Goal: Task Accomplishment & Management: Use online tool/utility

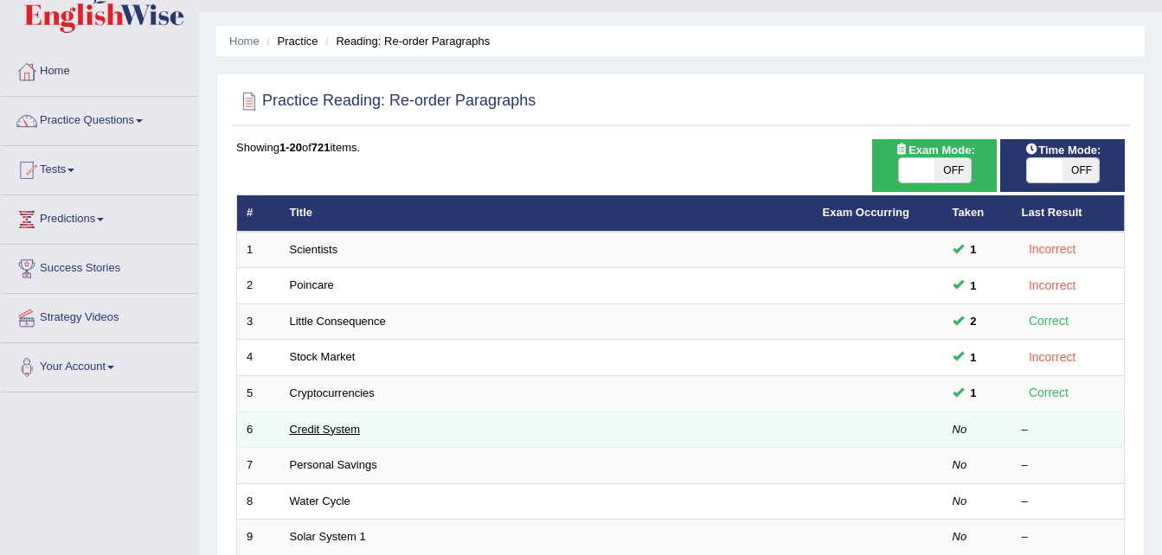
click at [337, 432] on link "Credit System" at bounding box center [325, 429] width 71 height 13
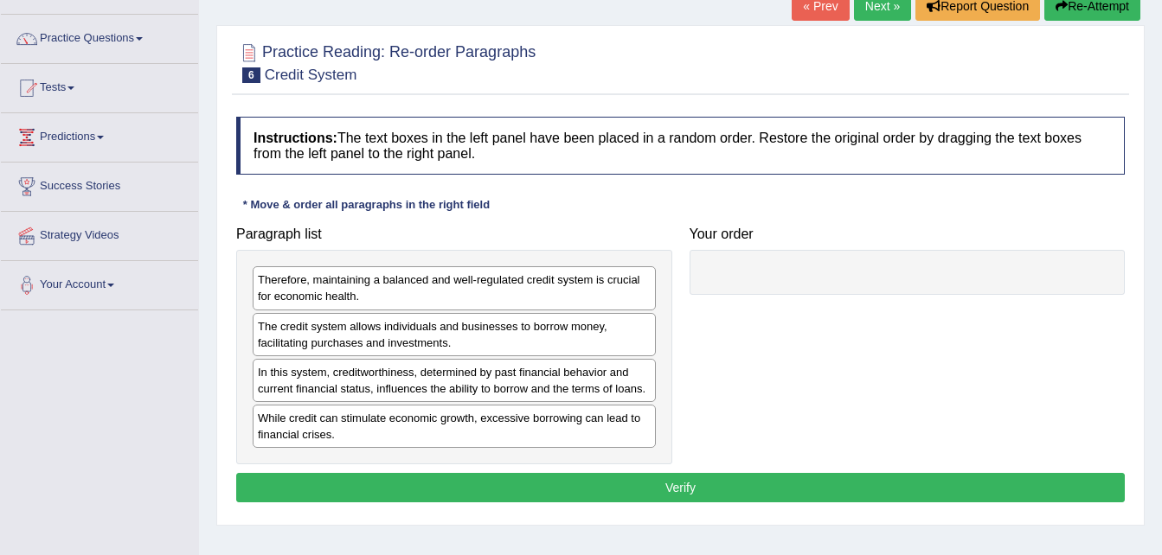
scroll to position [129, 0]
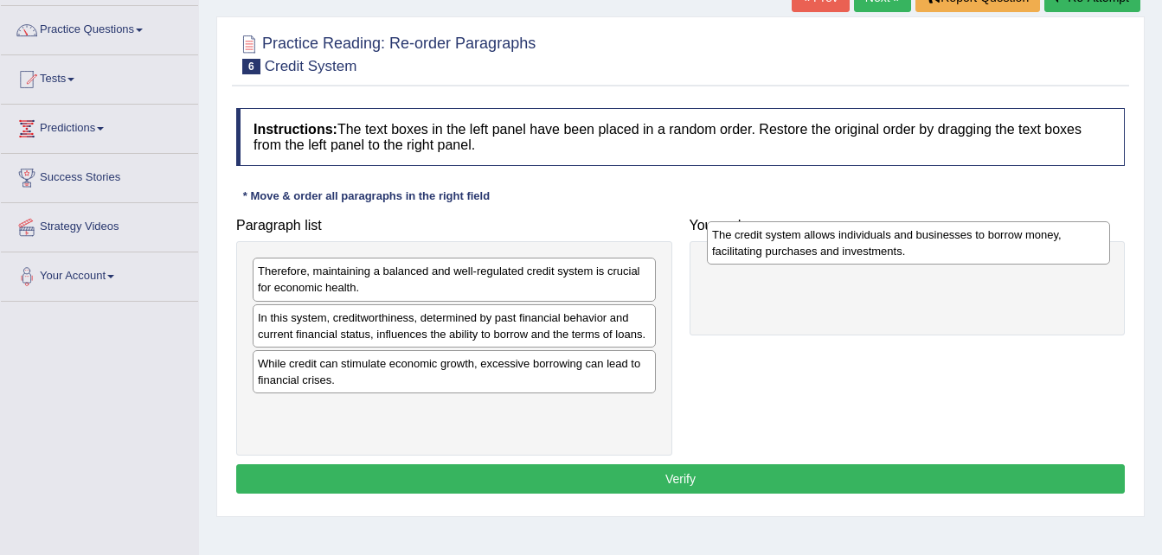
drag, startPoint x: 495, startPoint y: 324, endPoint x: 949, endPoint y: 241, distance: 461.6
click at [949, 241] on div "The credit system allows individuals and businesses to borrow money, facilitati…" at bounding box center [908, 242] width 403 height 43
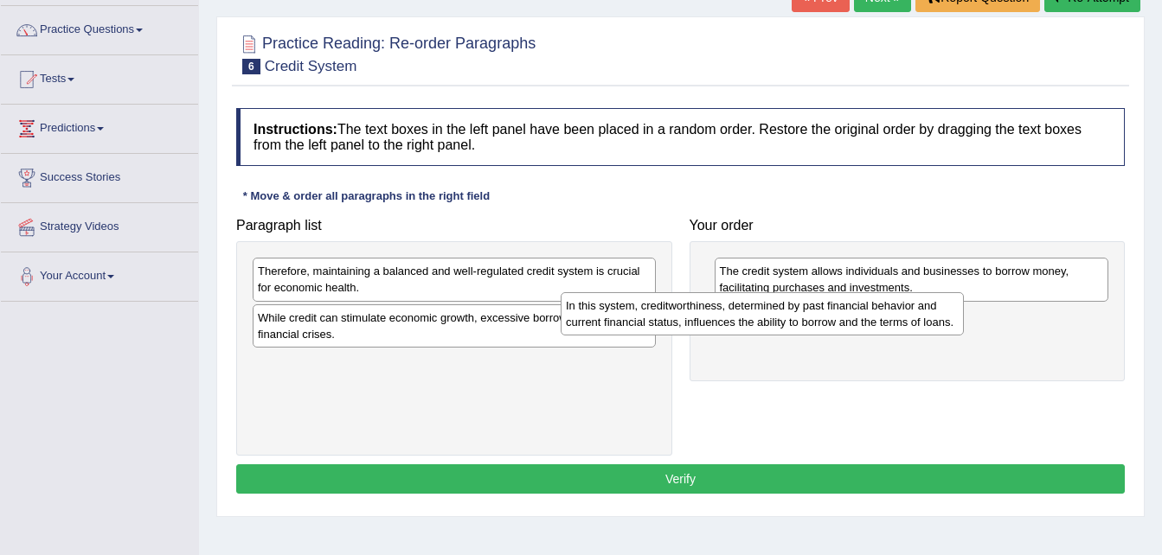
drag, startPoint x: 469, startPoint y: 322, endPoint x: 796, endPoint y: 317, distance: 327.0
click at [796, 317] on div "In this system, creditworthiness, determined by past financial behavior and cur…" at bounding box center [761, 313] width 403 height 43
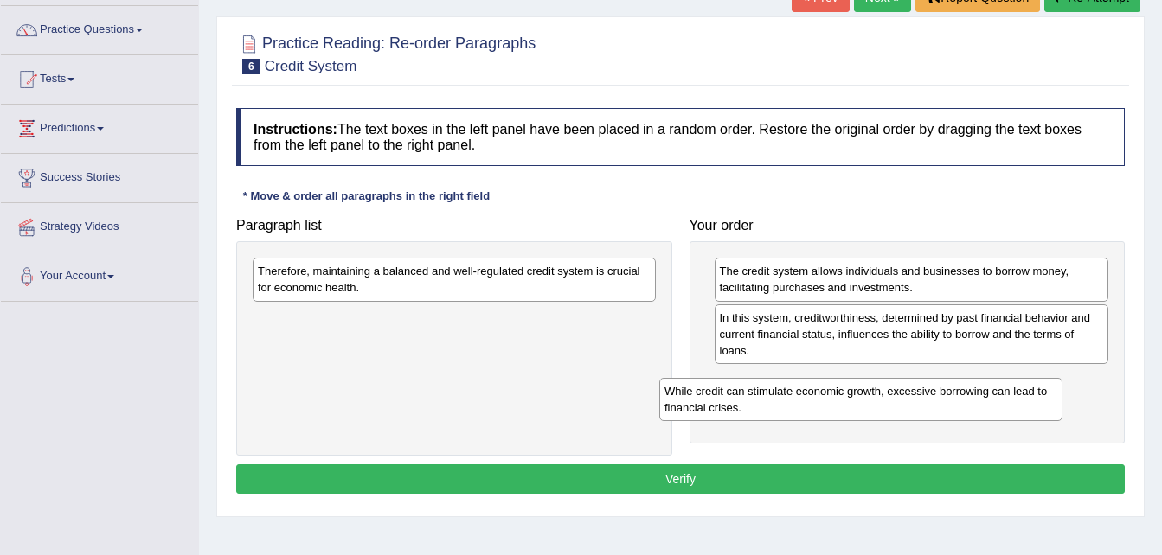
drag, startPoint x: 567, startPoint y: 328, endPoint x: 980, endPoint y: 397, distance: 419.2
click at [980, 397] on div "While credit can stimulate economic growth, excessive borrowing can lead to fin…" at bounding box center [860, 399] width 403 height 43
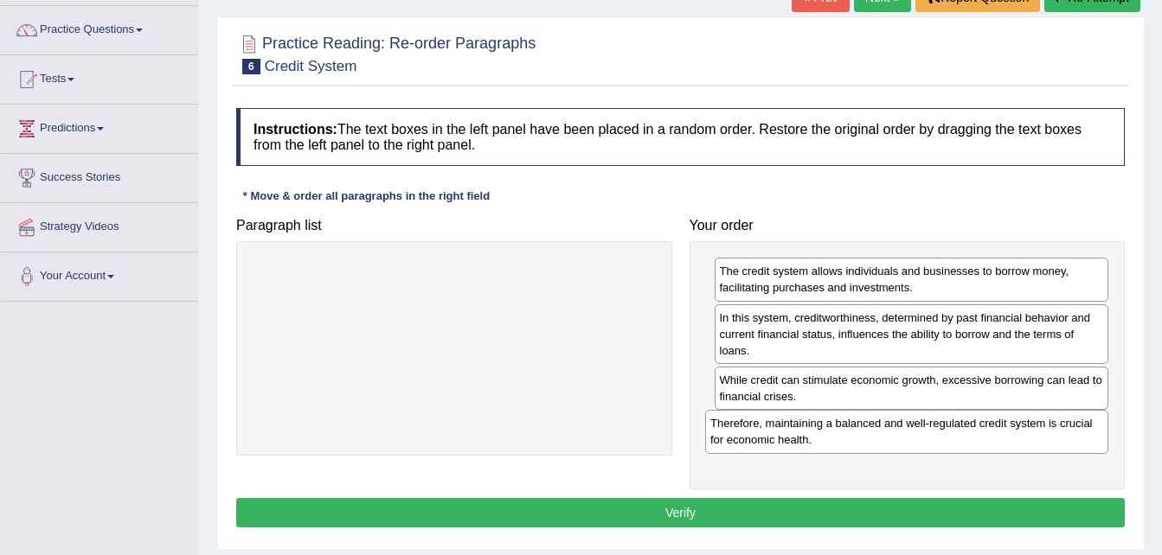
drag, startPoint x: 637, startPoint y: 279, endPoint x: 1098, endPoint y: 408, distance: 478.9
click at [1098, 410] on div "Therefore, maintaining a balanced and well-regulated credit system is crucial f…" at bounding box center [906, 431] width 403 height 43
click at [889, 507] on button "Verify" at bounding box center [680, 512] width 888 height 29
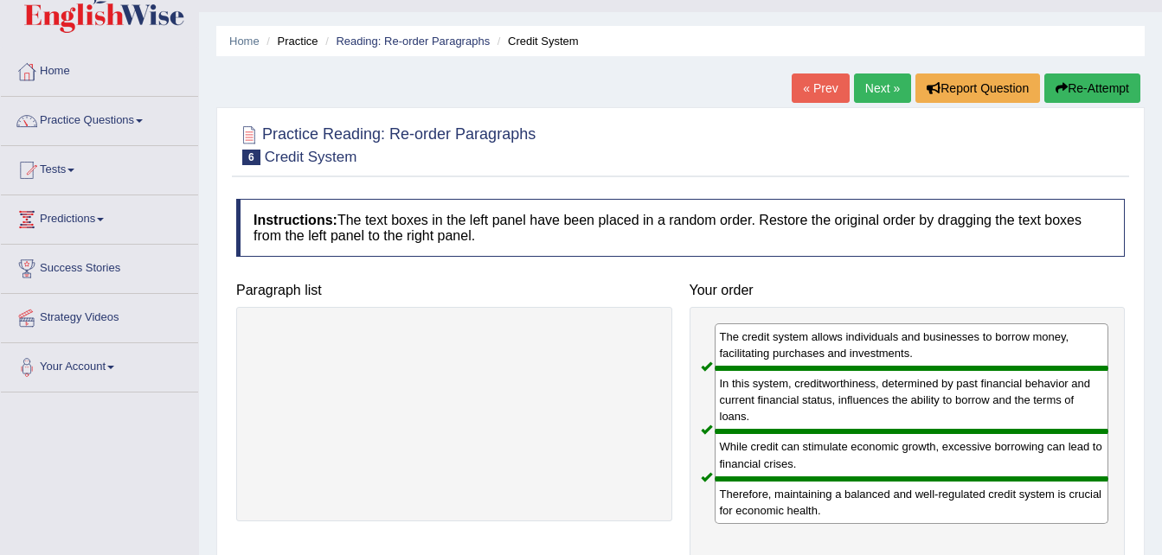
scroll to position [30, 0]
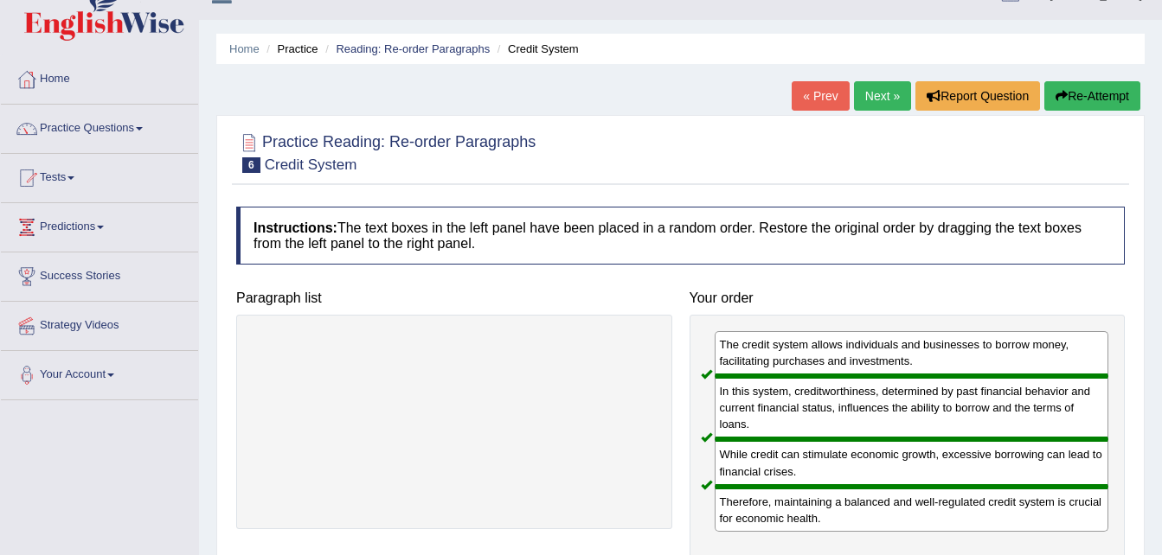
click at [854, 106] on link "Next »" at bounding box center [882, 95] width 57 height 29
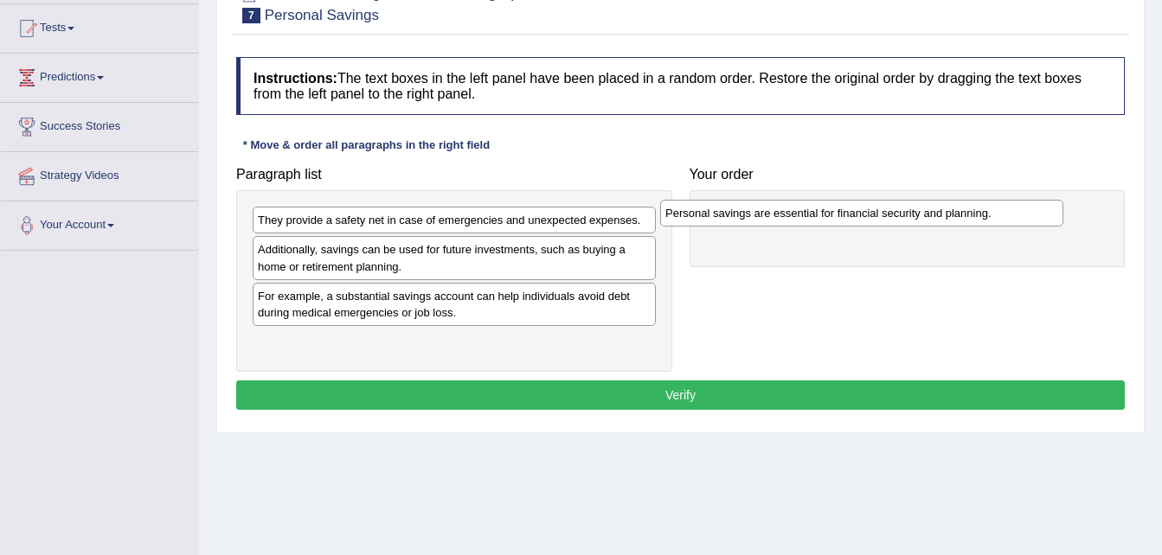
drag, startPoint x: 513, startPoint y: 347, endPoint x: 925, endPoint y: 216, distance: 431.9
click at [925, 216] on div "Personal savings are essential for financial security and planning." at bounding box center [861, 213] width 403 height 27
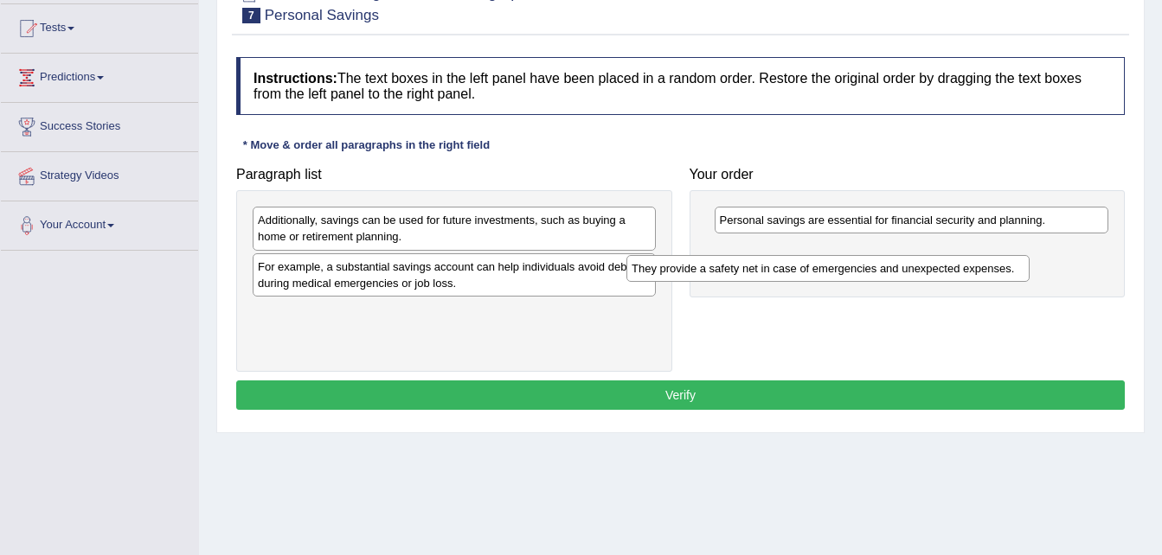
drag, startPoint x: 580, startPoint y: 223, endPoint x: 953, endPoint y: 270, distance: 376.6
click at [953, 270] on div "They provide a safety net in case of emergencies and unexpected expenses." at bounding box center [827, 268] width 403 height 27
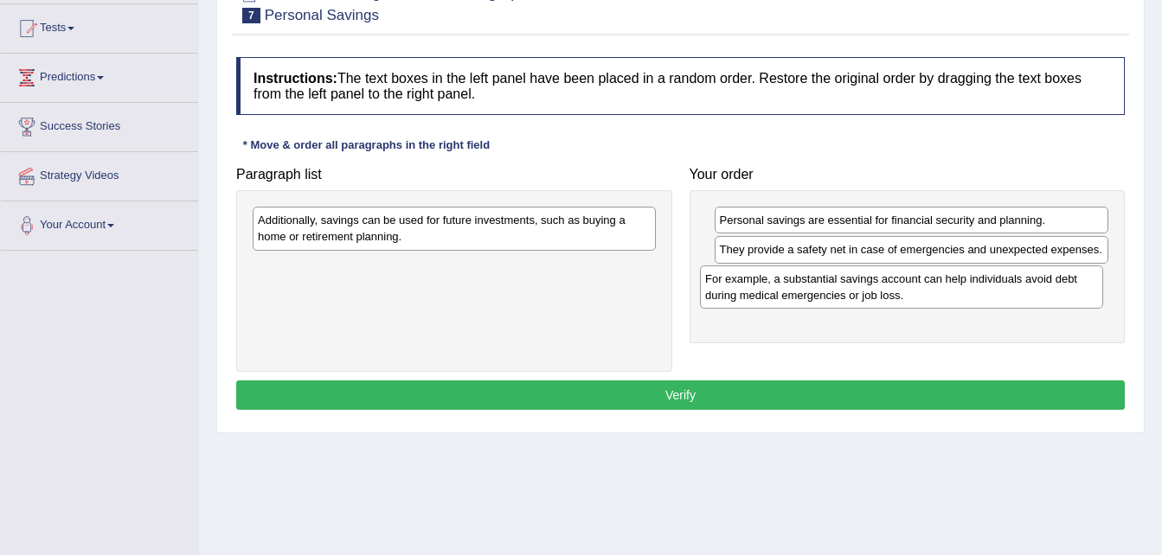
drag, startPoint x: 510, startPoint y: 285, endPoint x: 961, endPoint y: 296, distance: 450.8
click at [961, 296] on div "For example, a substantial savings account can help individuals avoid debt duri…" at bounding box center [901, 287] width 403 height 43
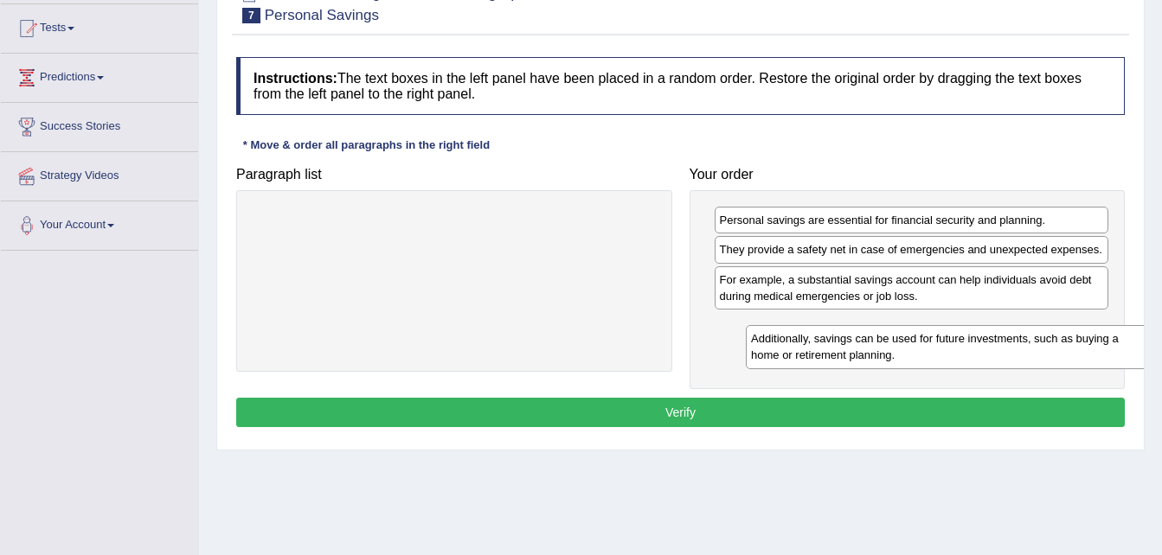
drag, startPoint x: 480, startPoint y: 237, endPoint x: 973, endPoint y: 355, distance: 507.1
click at [973, 355] on div "Additionally, savings can be used for future investments, such as buying a home…" at bounding box center [947, 346] width 403 height 43
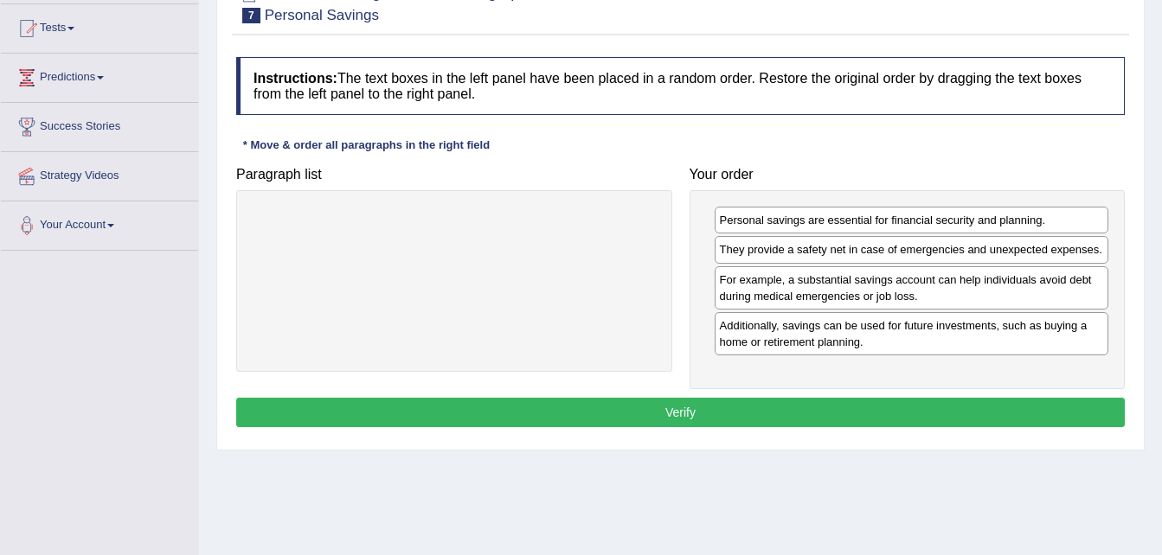
click at [871, 415] on button "Verify" at bounding box center [680, 412] width 888 height 29
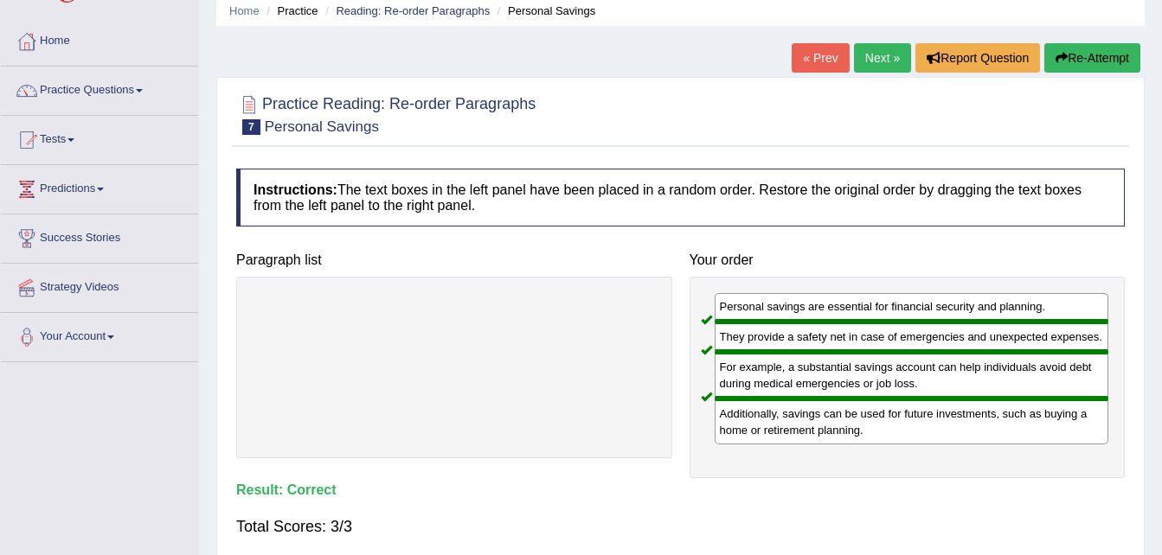
scroll to position [34, 0]
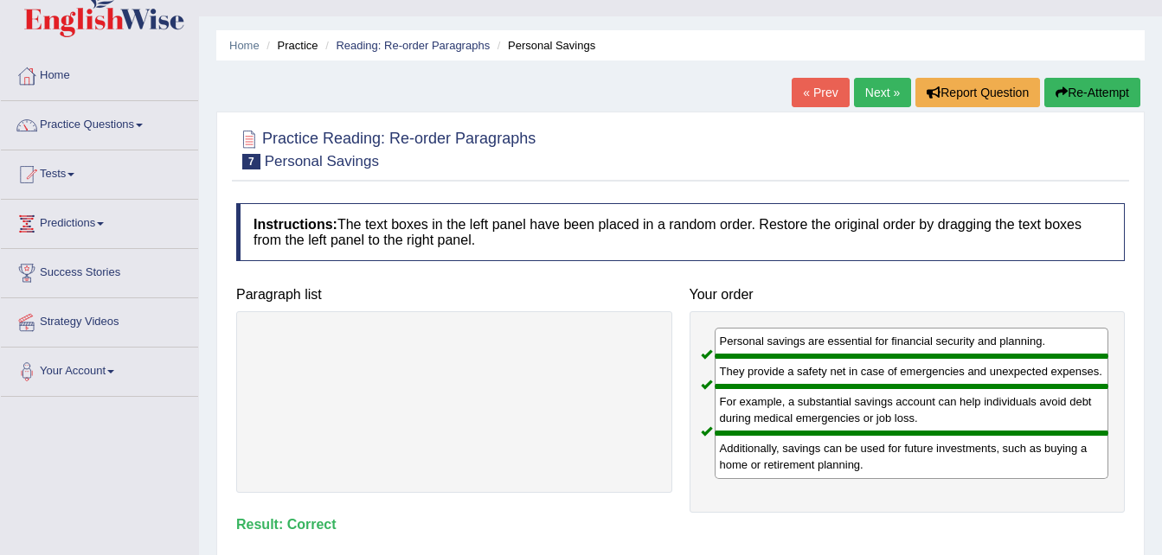
click at [866, 82] on link "Next »" at bounding box center [882, 92] width 57 height 29
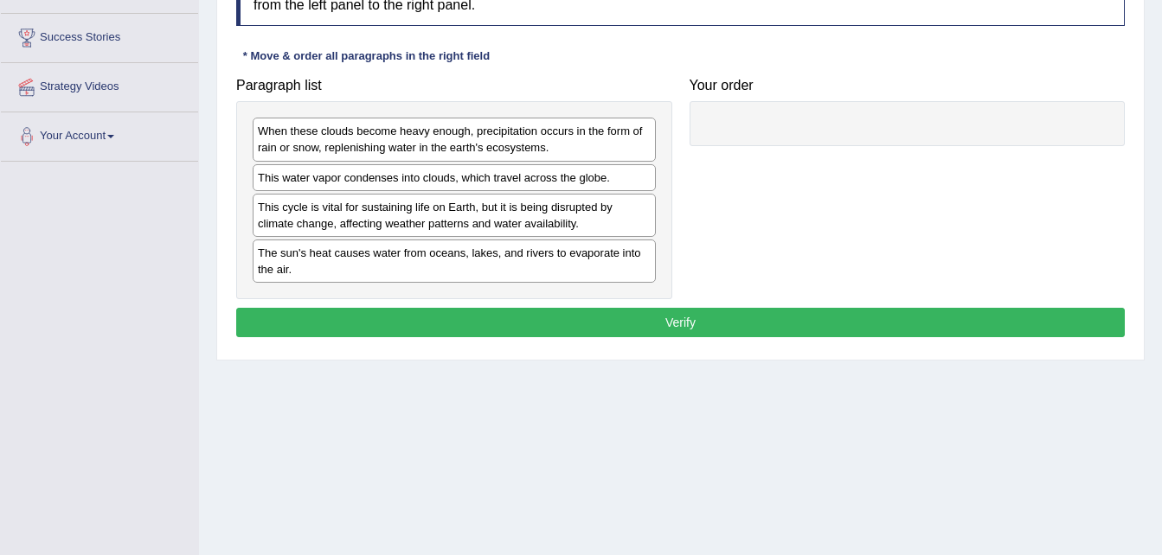
scroll to position [271, 0]
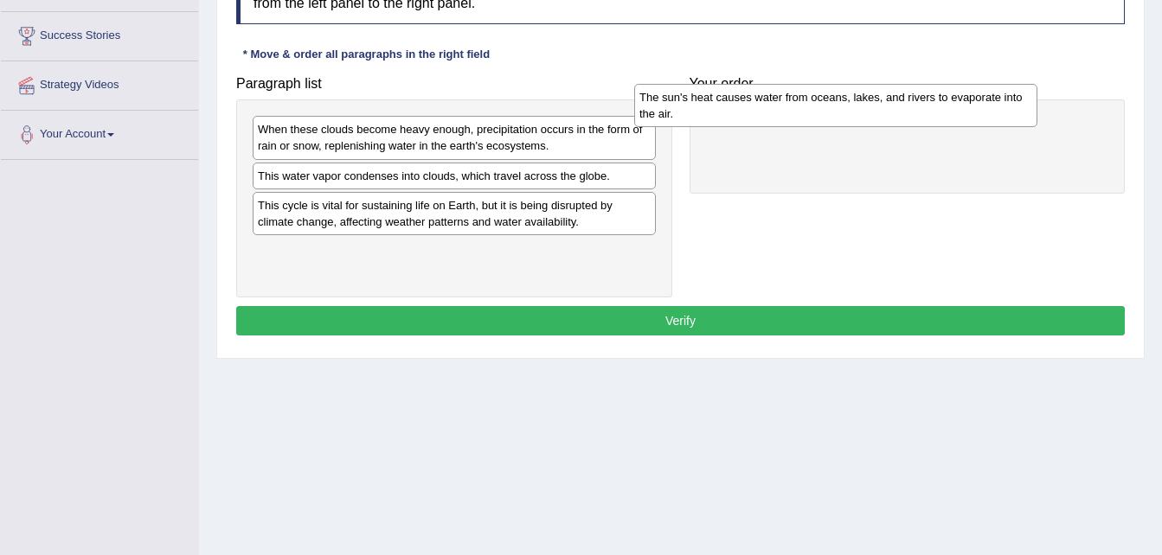
drag, startPoint x: 535, startPoint y: 268, endPoint x: 916, endPoint y: 114, distance: 411.3
click at [916, 114] on div "The sun's heat causes water from oceans, lakes, and rivers to evaporate into th…" at bounding box center [835, 105] width 403 height 43
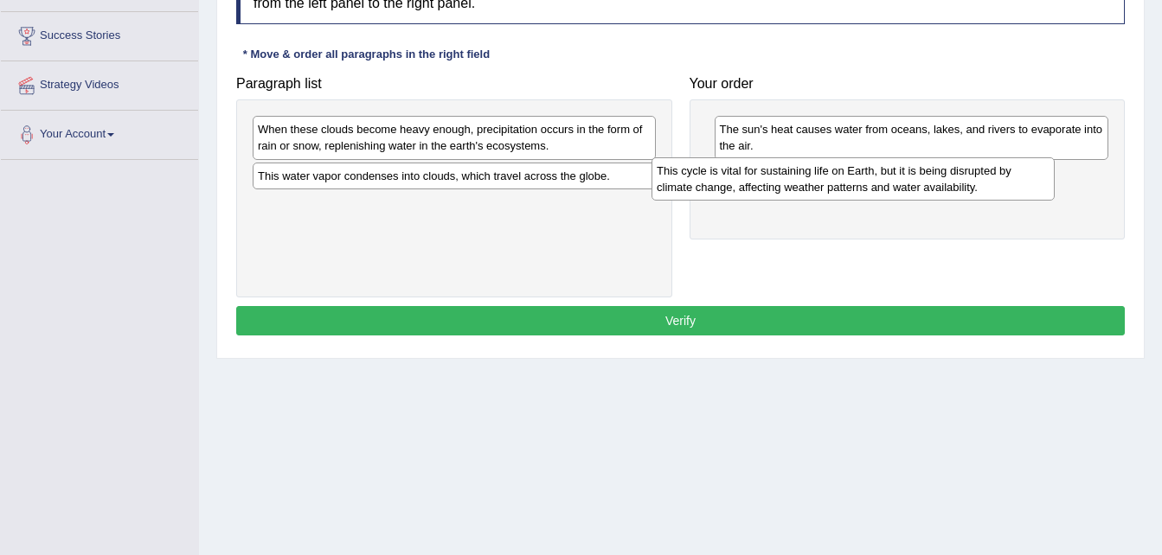
drag, startPoint x: 554, startPoint y: 218, endPoint x: 954, endPoint y: 183, distance: 401.2
click at [954, 183] on div "This cycle is vital for sustaining life on Earth, but it is being disrupted by …" at bounding box center [852, 178] width 403 height 43
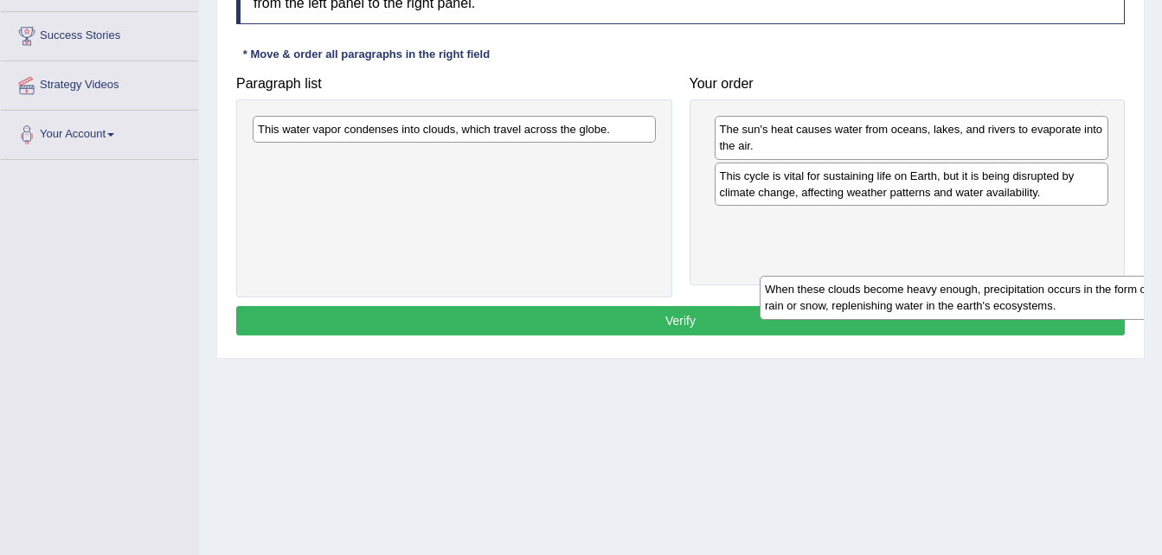
drag, startPoint x: 509, startPoint y: 143, endPoint x: 971, endPoint y: 219, distance: 469.0
click at [971, 276] on div "When these clouds become heavy enough, precipitation occurs in the form of rain…" at bounding box center [960, 297] width 403 height 43
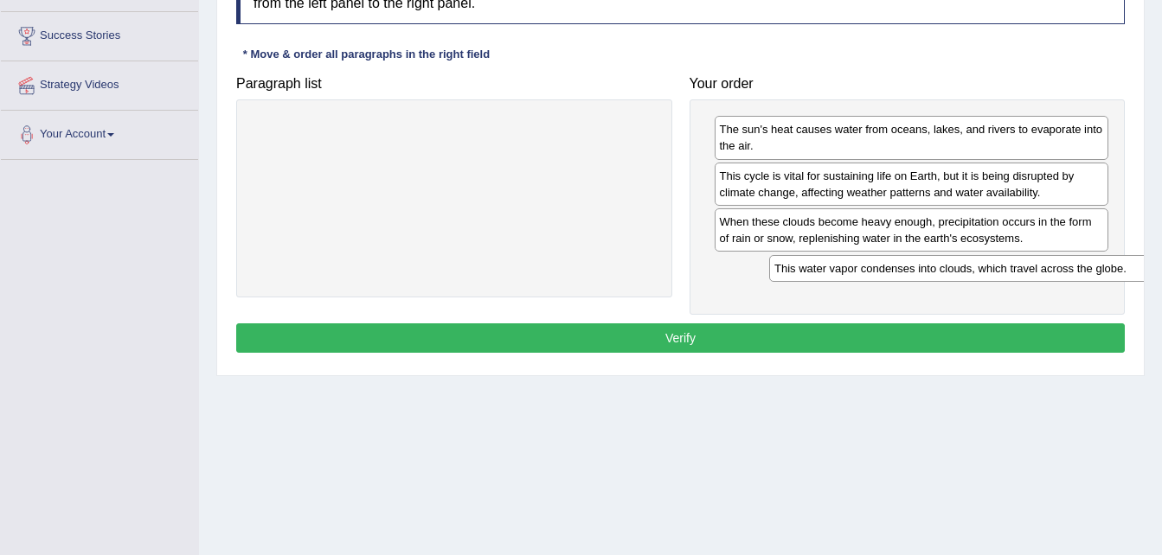
drag, startPoint x: 611, startPoint y: 126, endPoint x: 1079, endPoint y: 258, distance: 486.9
click at [1079, 258] on div "This water vapor condenses into clouds, which travel across the globe." at bounding box center [970, 268] width 403 height 27
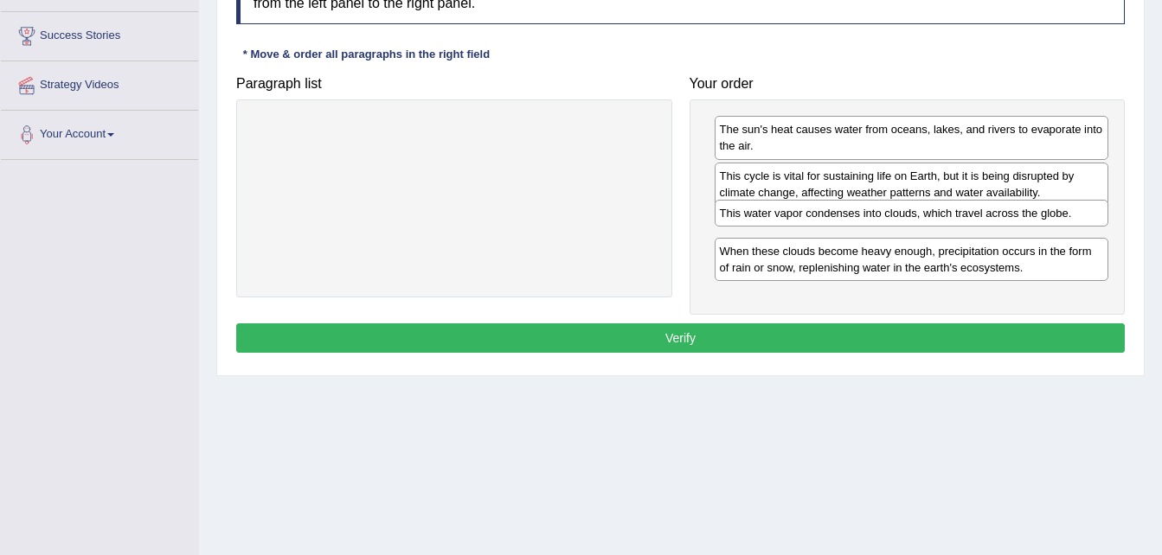
drag, startPoint x: 965, startPoint y: 275, endPoint x: 966, endPoint y: 222, distance: 52.8
click at [966, 222] on div "This water vapor condenses into clouds, which travel across the globe." at bounding box center [911, 213] width 394 height 27
click at [898, 339] on button "Verify" at bounding box center [680, 337] width 888 height 29
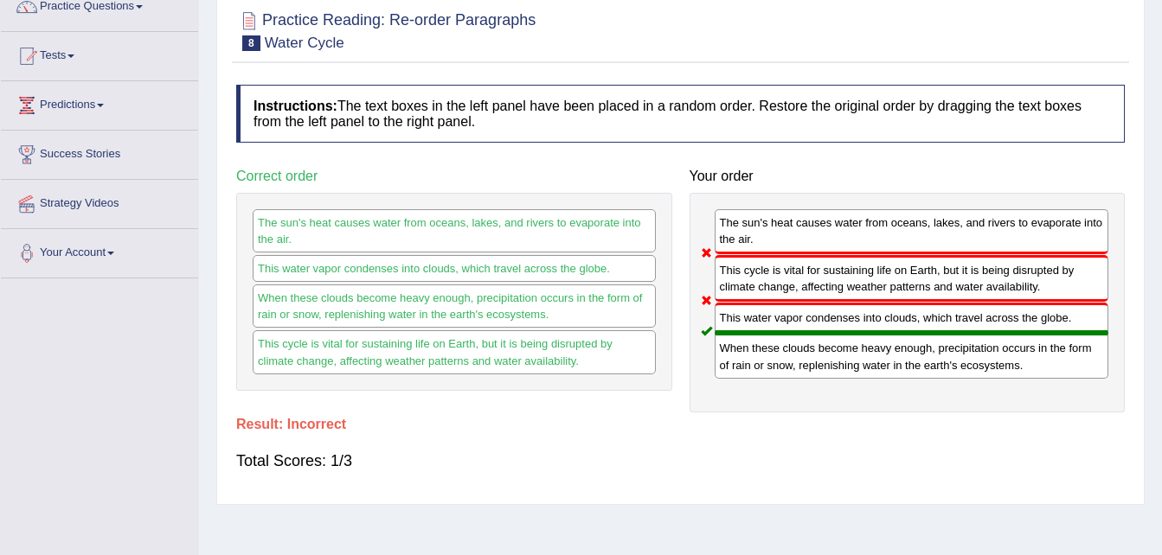
scroll to position [0, 0]
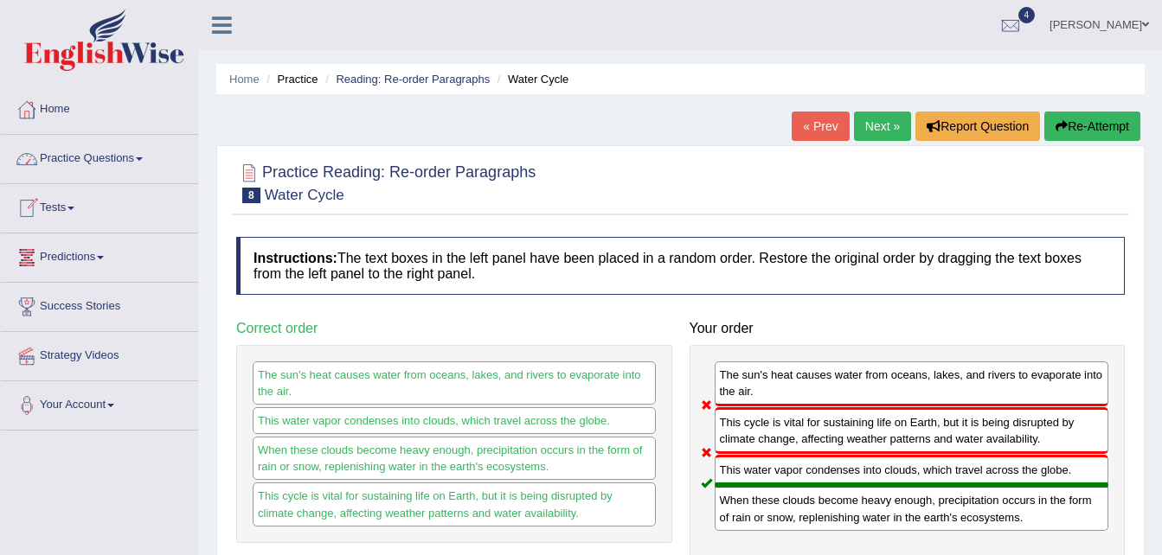
click at [88, 150] on link "Practice Questions" at bounding box center [99, 156] width 197 height 43
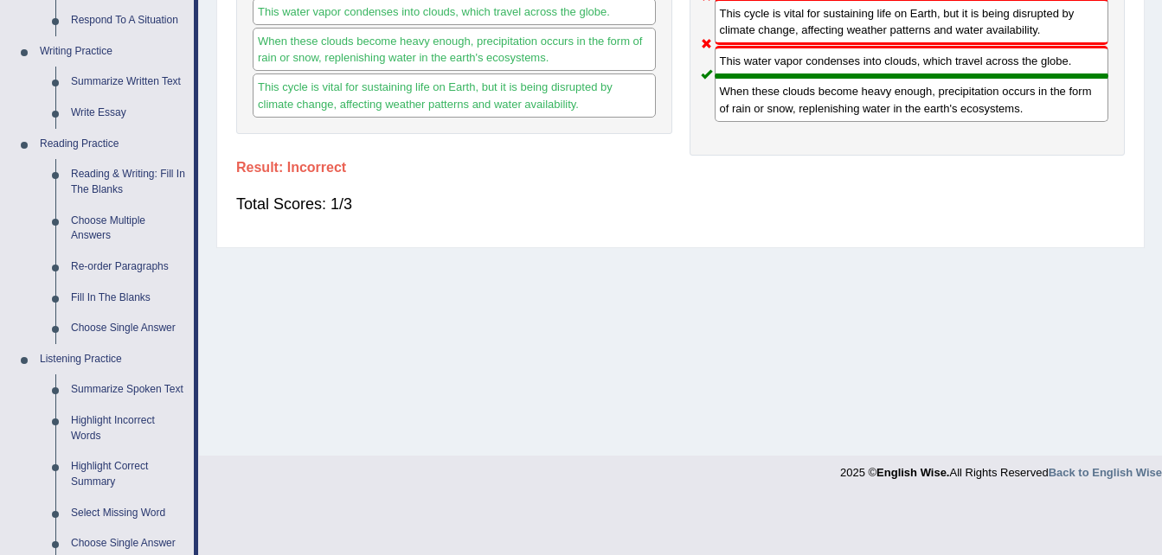
scroll to position [413, 0]
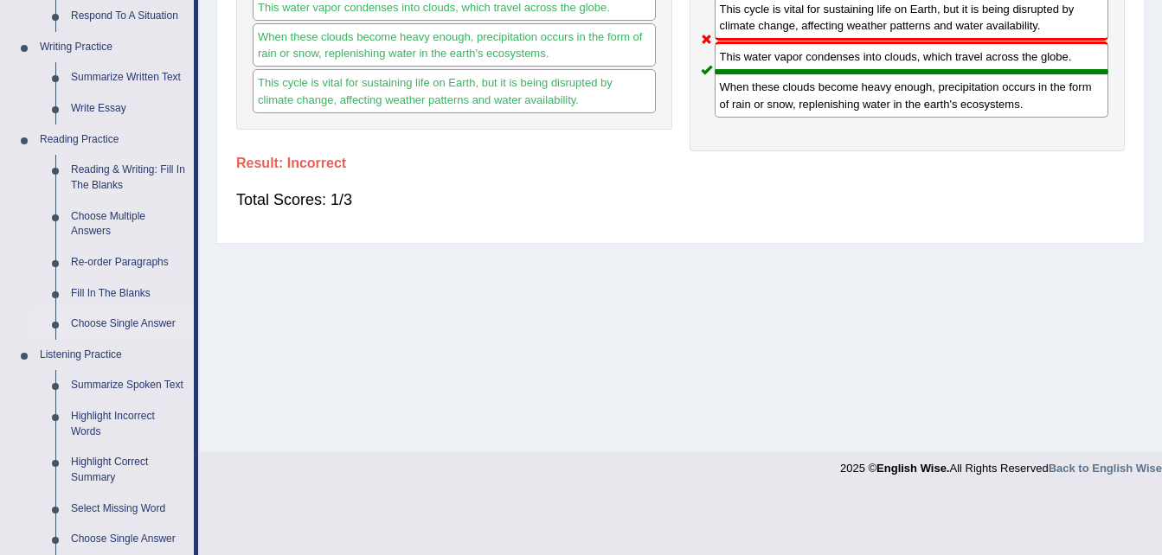
click at [106, 324] on link "Choose Single Answer" at bounding box center [128, 324] width 131 height 31
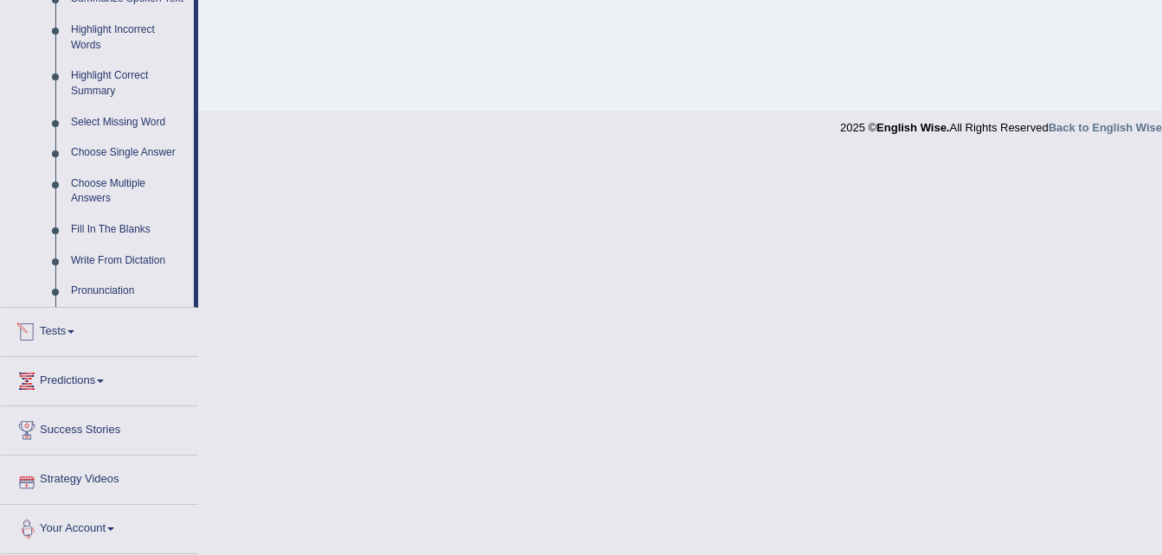
scroll to position [720, 0]
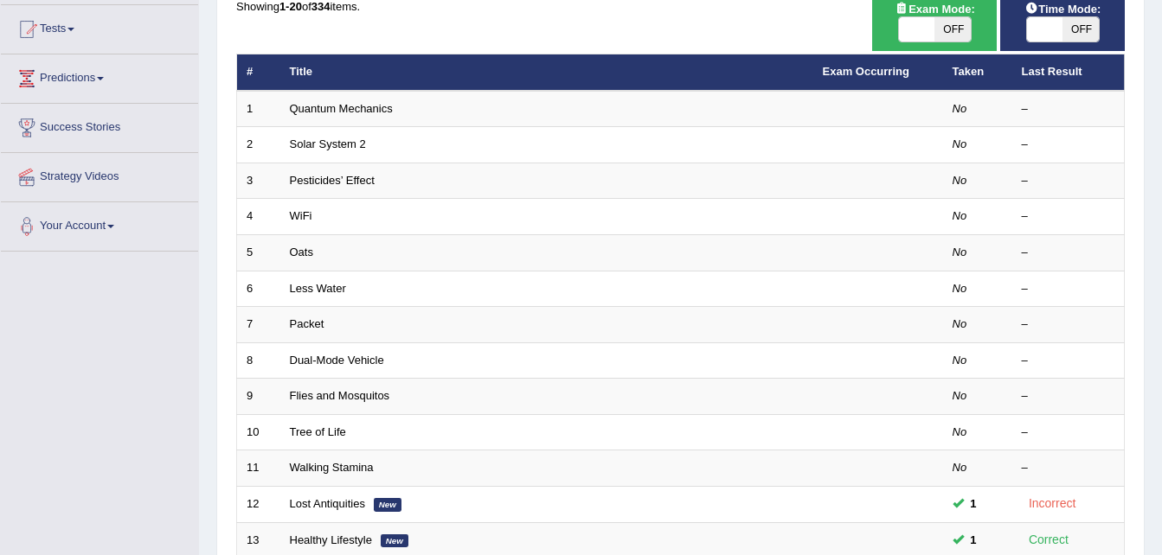
scroll to position [211, 0]
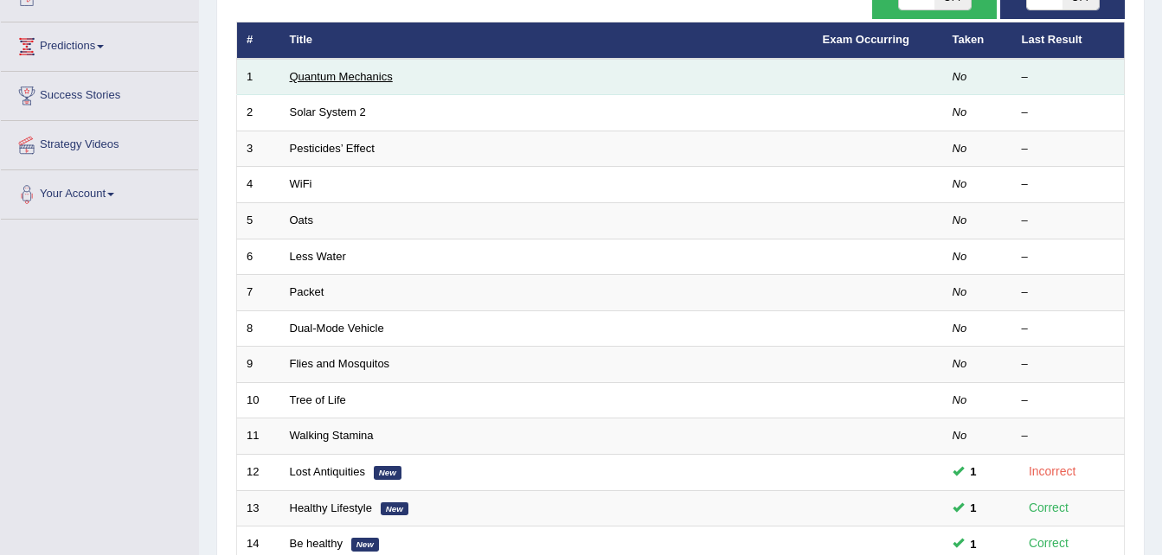
click at [309, 76] on link "Quantum Mechanics" at bounding box center [341, 76] width 103 height 13
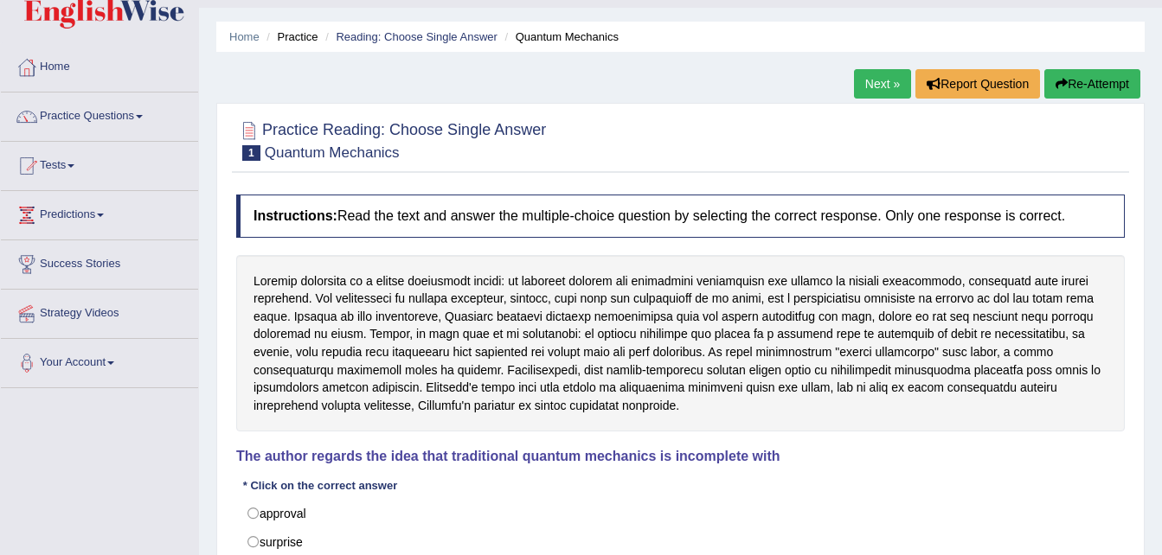
scroll to position [22, 0]
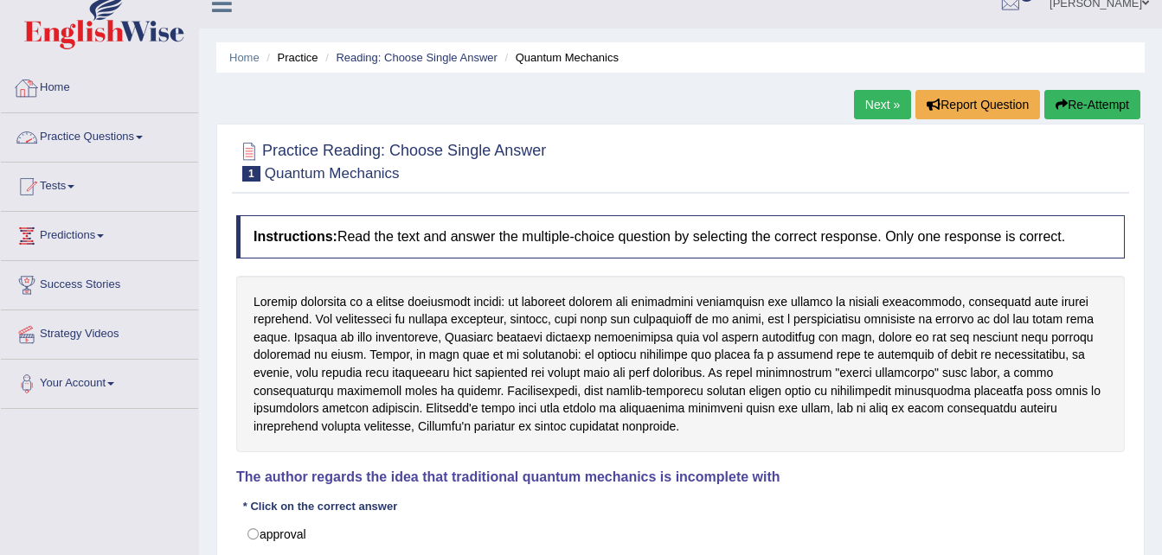
click at [87, 143] on link "Practice Questions" at bounding box center [99, 134] width 197 height 43
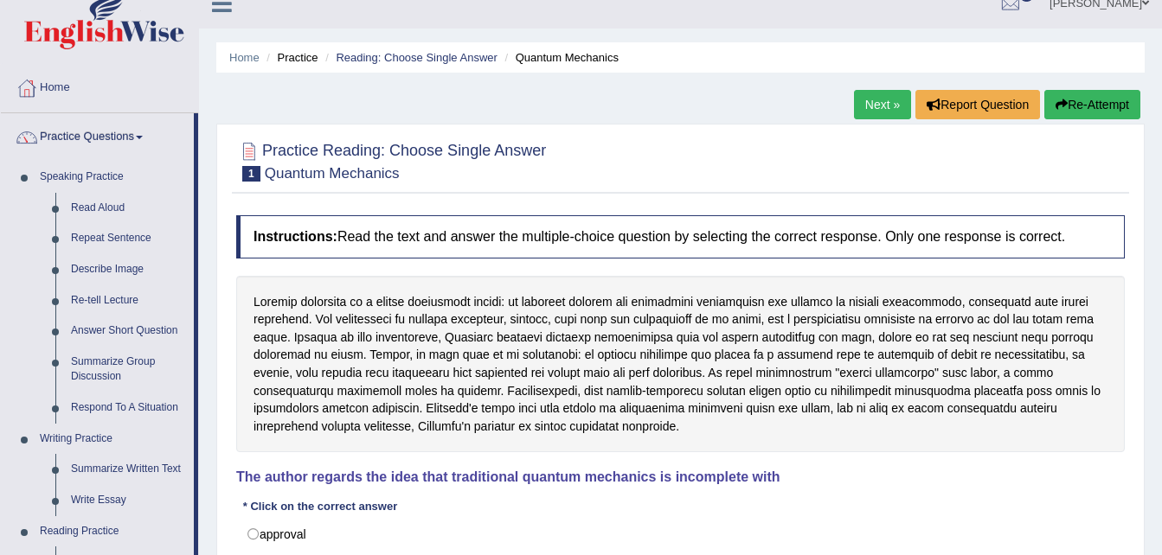
click at [120, 126] on link "Practice Questions" at bounding box center [97, 134] width 193 height 43
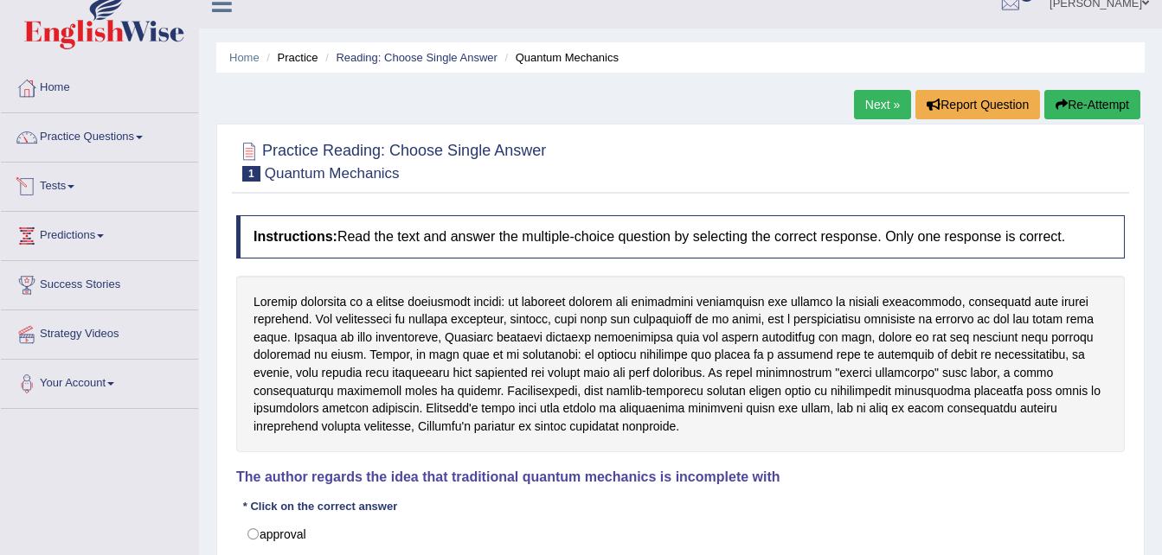
click at [74, 188] on span at bounding box center [70, 186] width 7 height 3
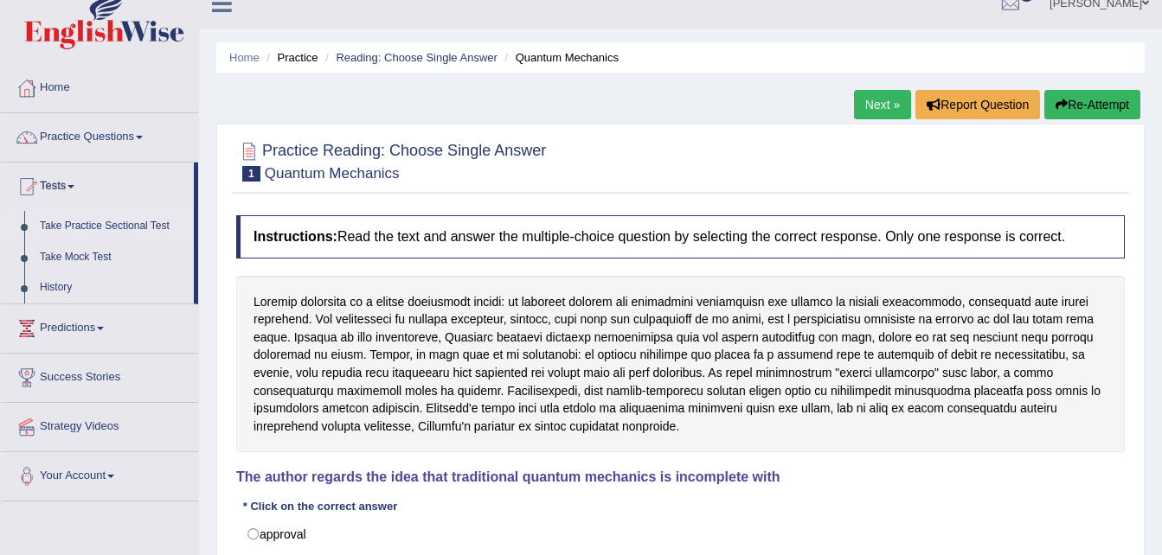
click at [92, 226] on link "Take Practice Sectional Test" at bounding box center [113, 226] width 162 height 31
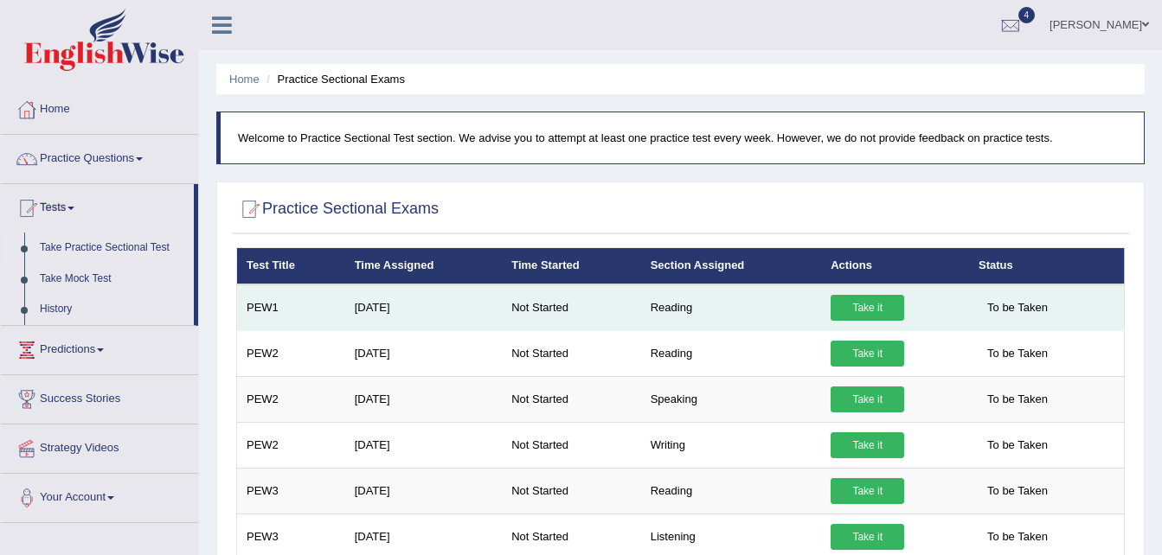
click at [877, 307] on link "Take it" at bounding box center [867, 308] width 74 height 26
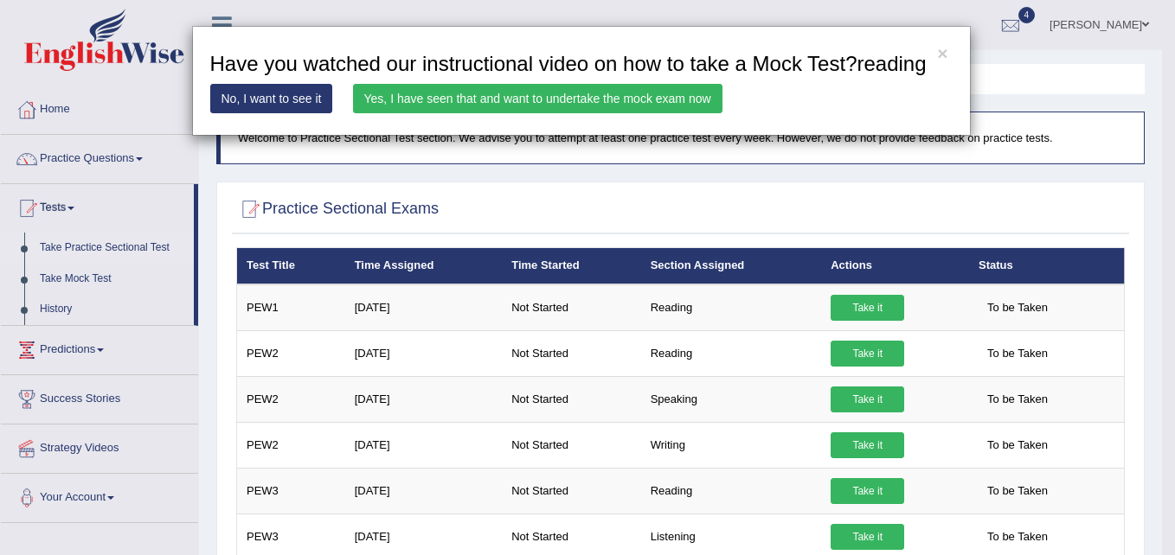
click at [511, 95] on link "Yes, I have seen that and want to undertake the mock exam now" at bounding box center [537, 98] width 369 height 29
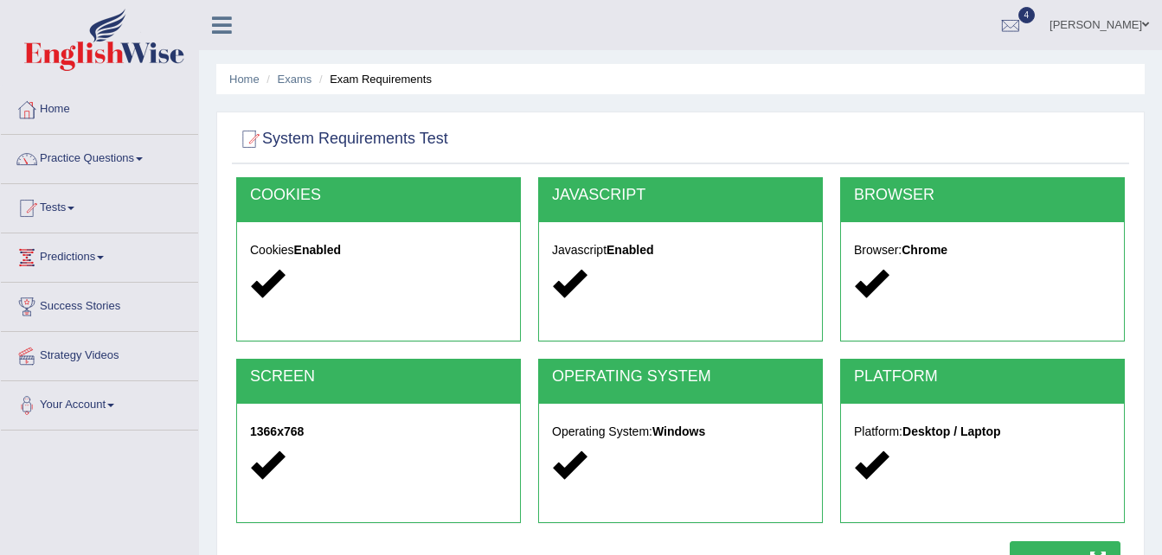
scroll to position [227, 0]
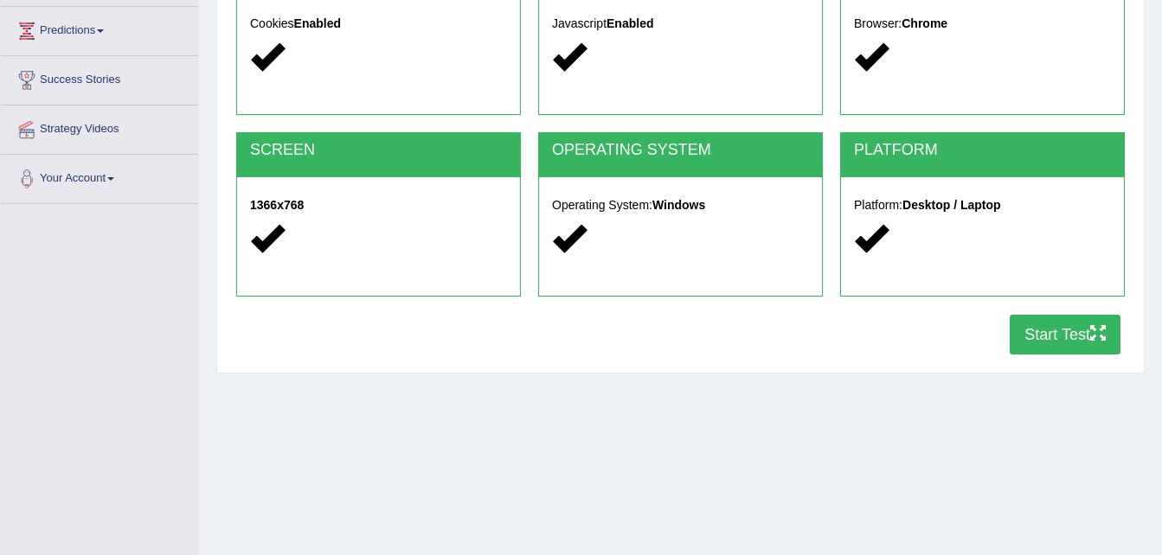
click at [1069, 321] on button "Start Test" at bounding box center [1064, 335] width 111 height 40
